Goal: Information Seeking & Learning: Find specific fact

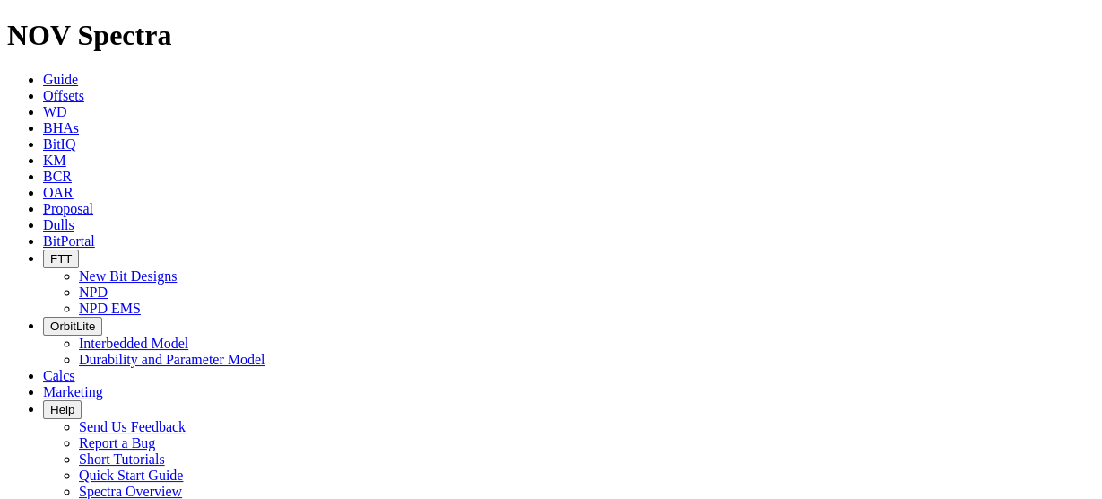
scroll to position [3717, 0]
select select "Other"
